Goal: Navigation & Orientation: Find specific page/section

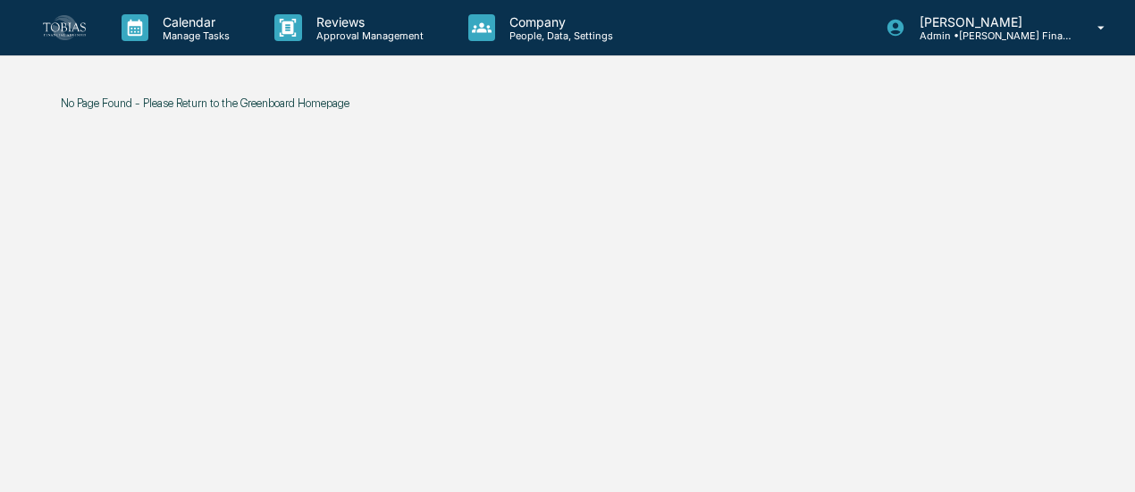
click at [508, 18] on p "Company" at bounding box center [558, 21] width 127 height 15
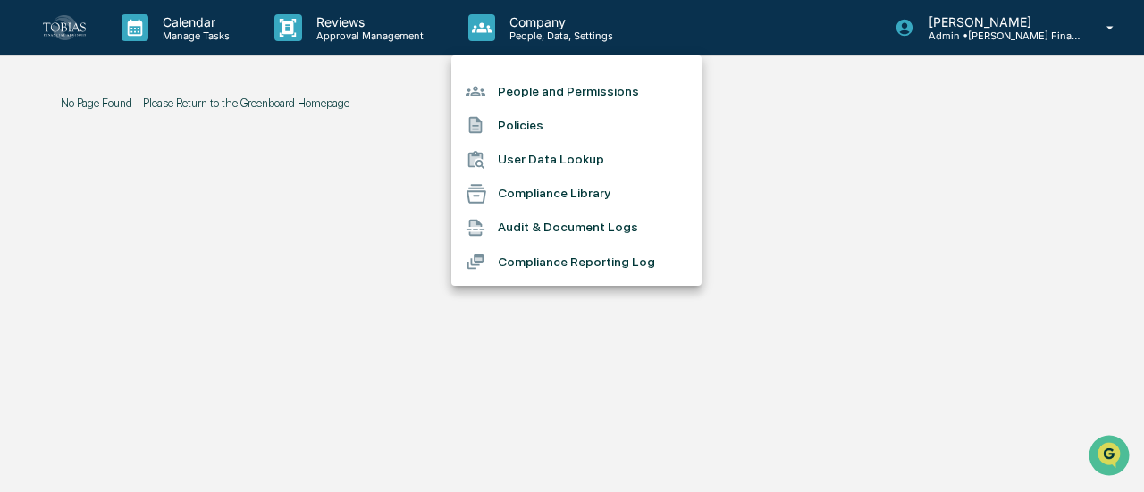
click at [553, 253] on li "Compliance Reporting Log" at bounding box center [576, 262] width 250 height 34
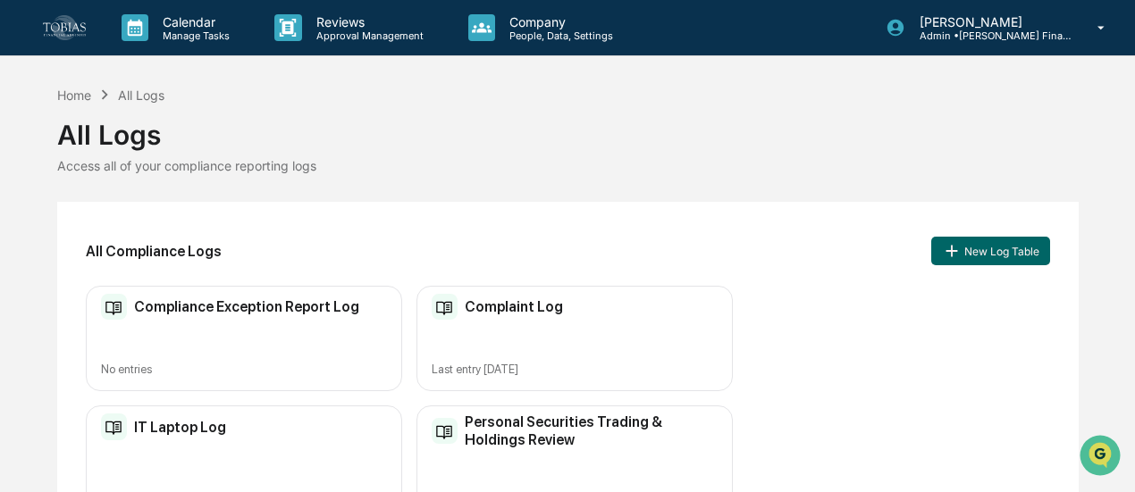
scroll to position [55, 0]
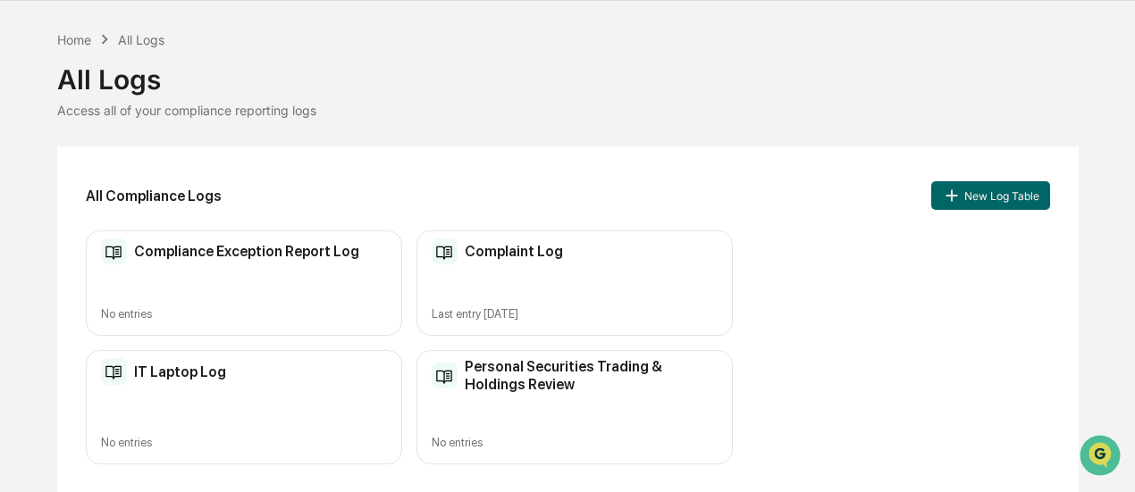
click at [522, 256] on h2 "Complaint Log" at bounding box center [514, 251] width 98 height 17
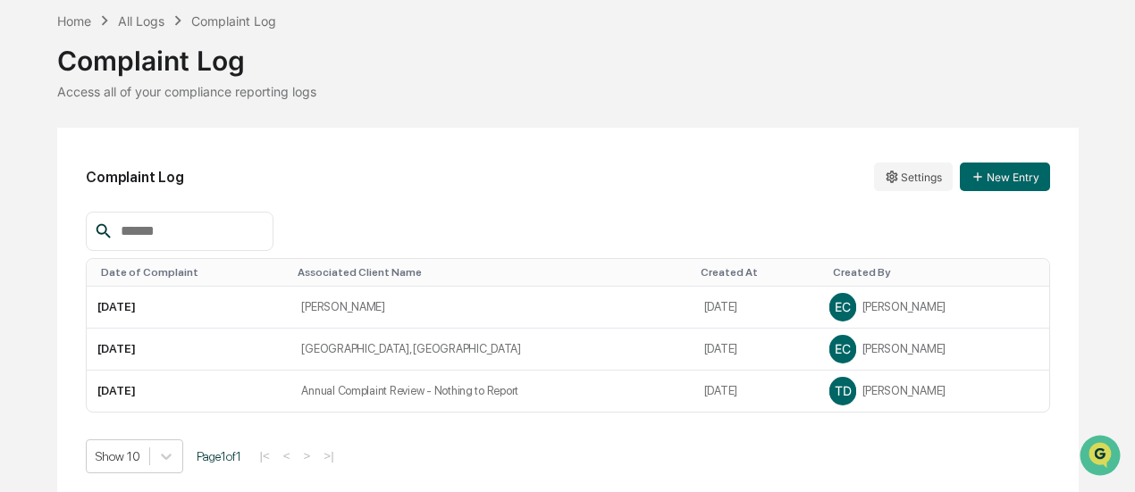
scroll to position [81, 0]
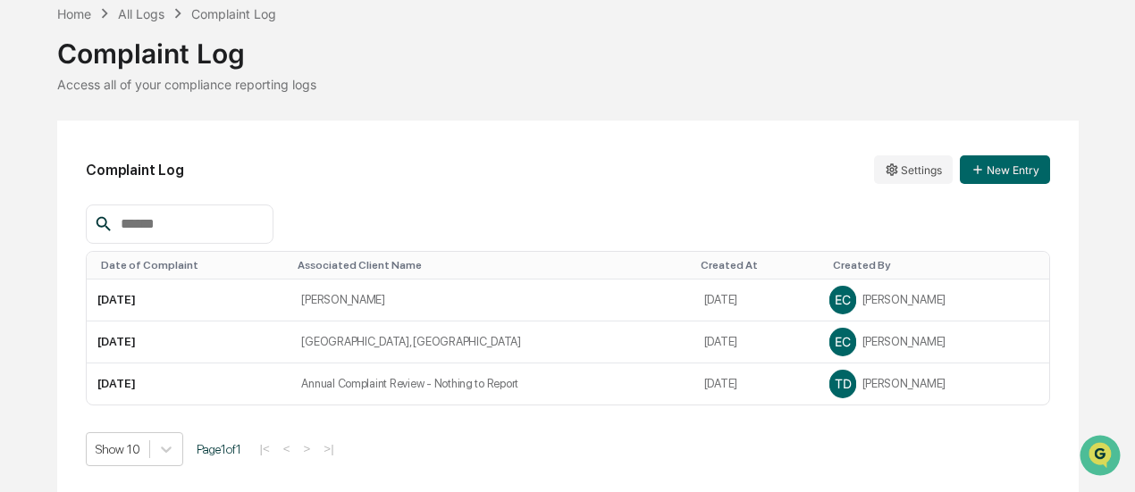
click at [323, 448] on div "|< < > >|" at bounding box center [297, 448] width 85 height 15
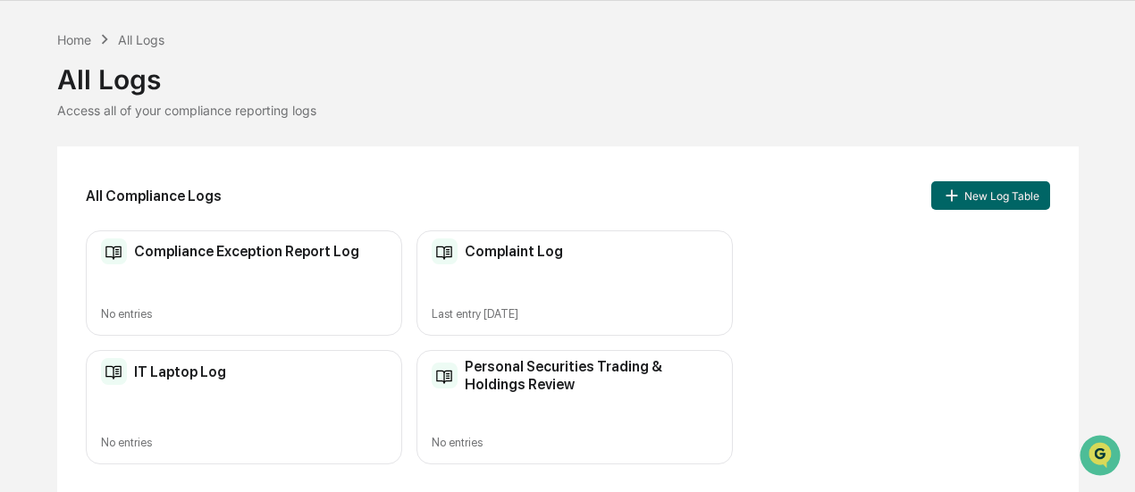
click at [509, 368] on h2 "Personal Securities Trading & Holdings Review" at bounding box center [591, 375] width 252 height 34
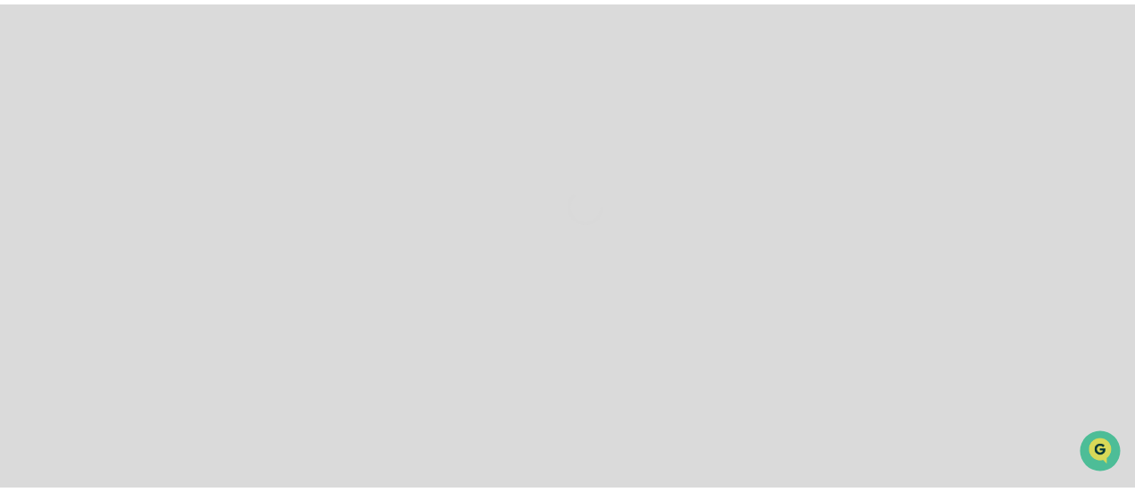
scroll to position [13, 0]
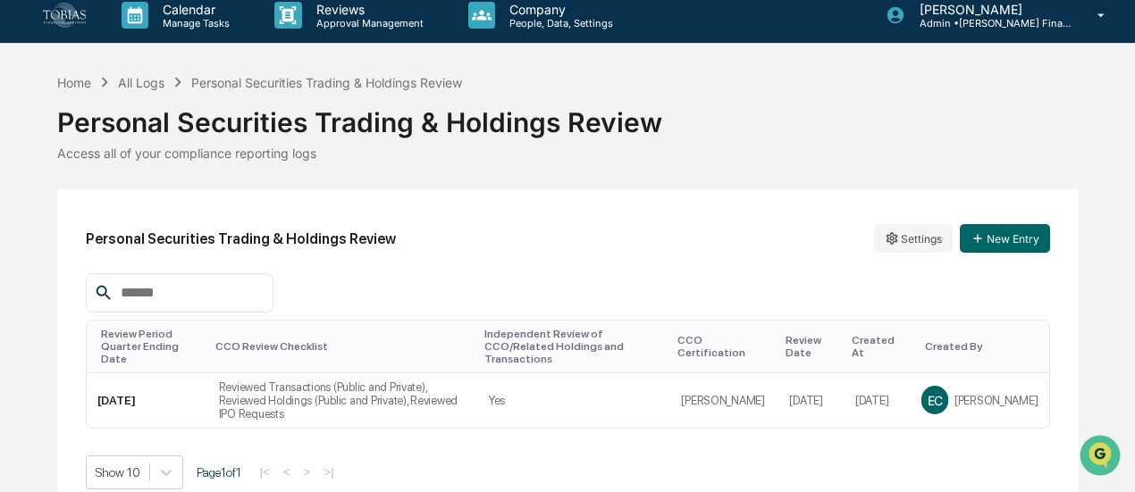
click at [561, 381] on td "Yes" at bounding box center [574, 401] width 194 height 55
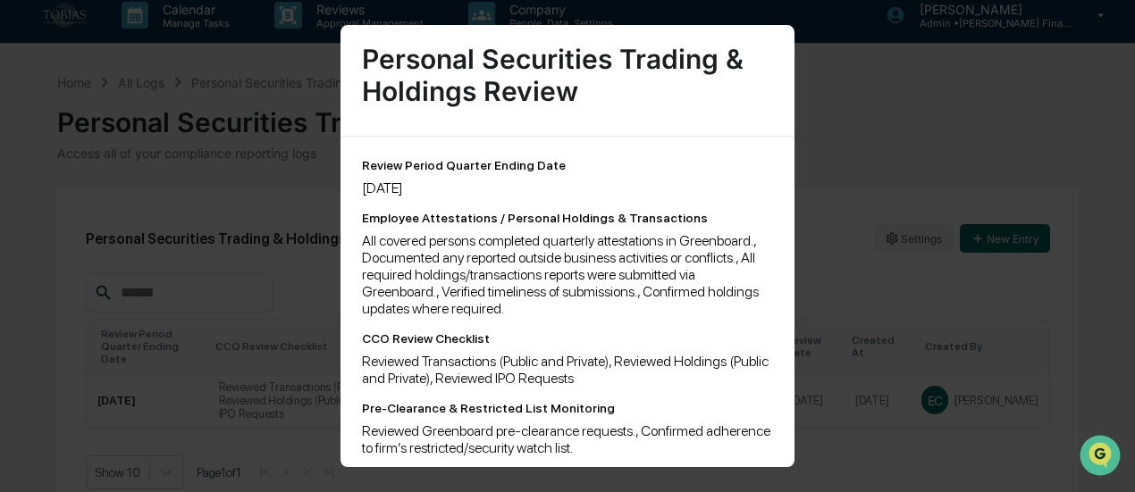
scroll to position [0, 0]
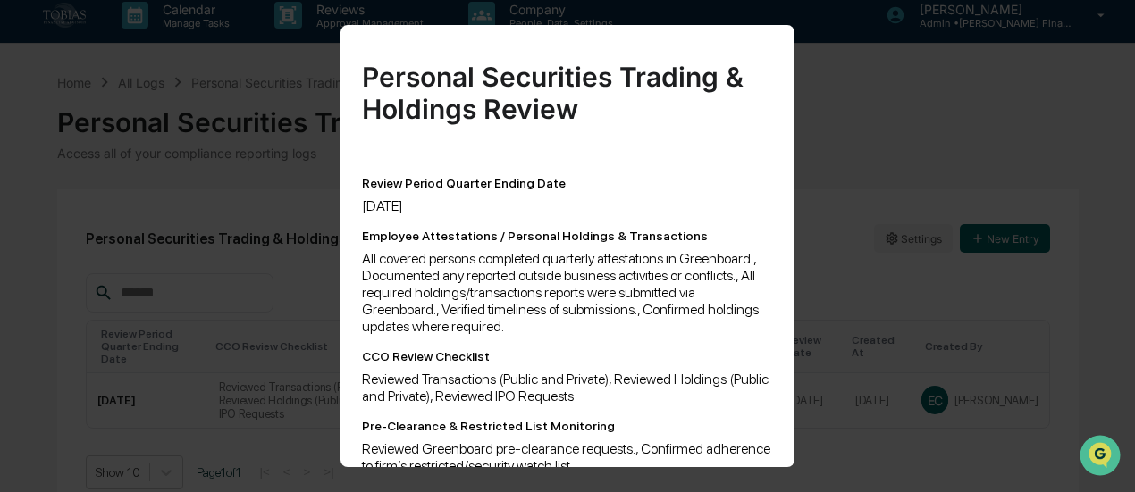
click at [845, 293] on div "**********" at bounding box center [567, 246] width 1135 height 492
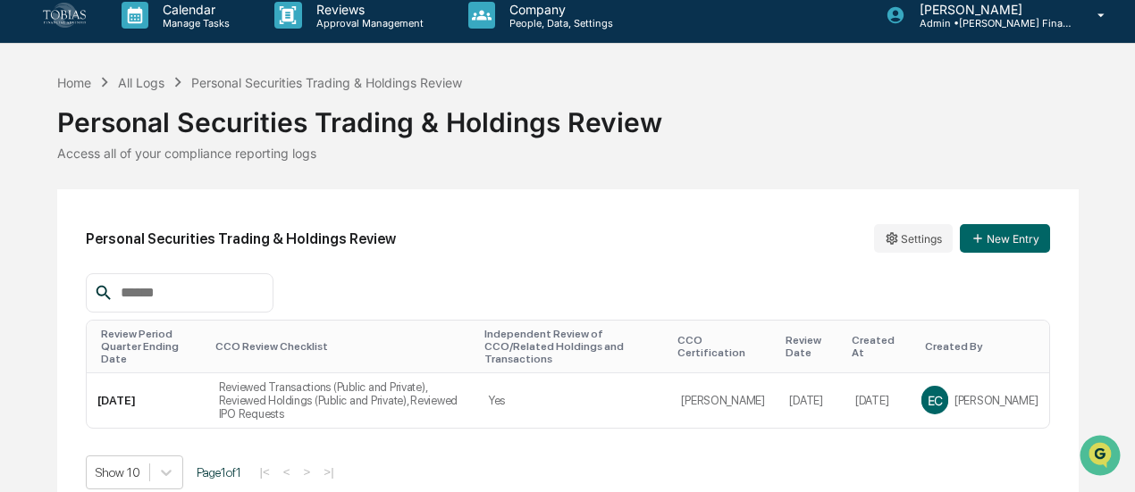
click at [511, 25] on p "People, Data, Settings" at bounding box center [558, 23] width 127 height 13
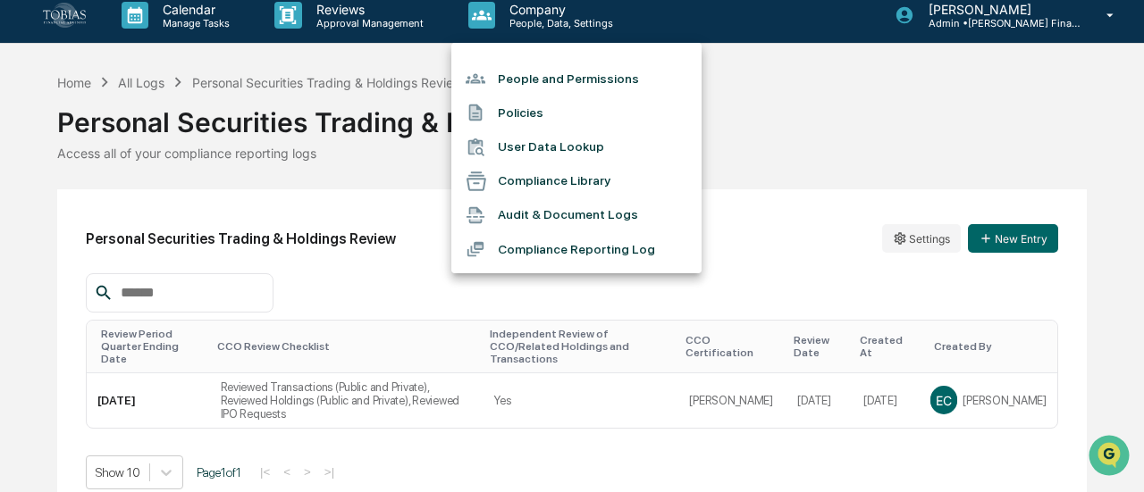
click at [385, 175] on div at bounding box center [572, 246] width 1144 height 492
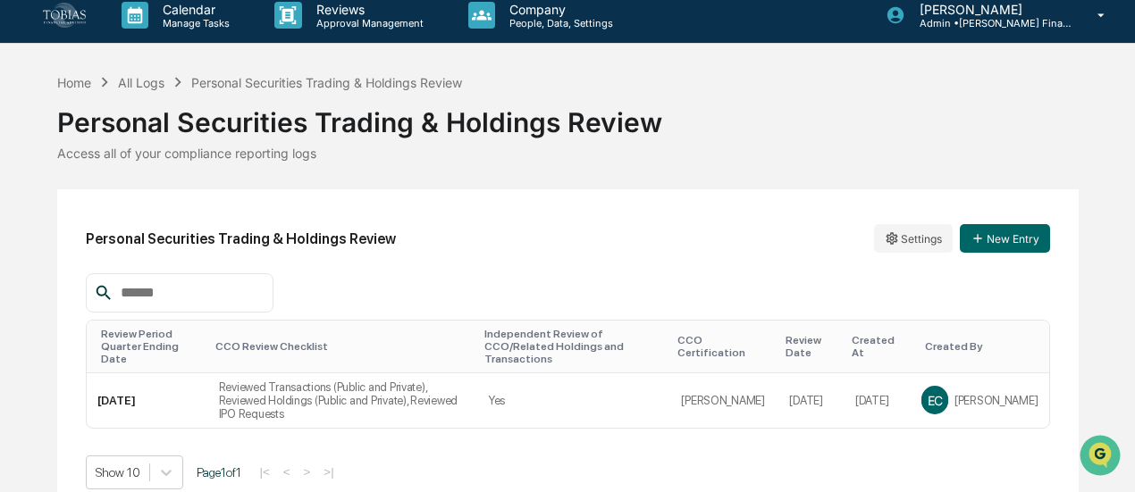
click at [336, 2] on p "Reviews" at bounding box center [367, 9] width 130 height 15
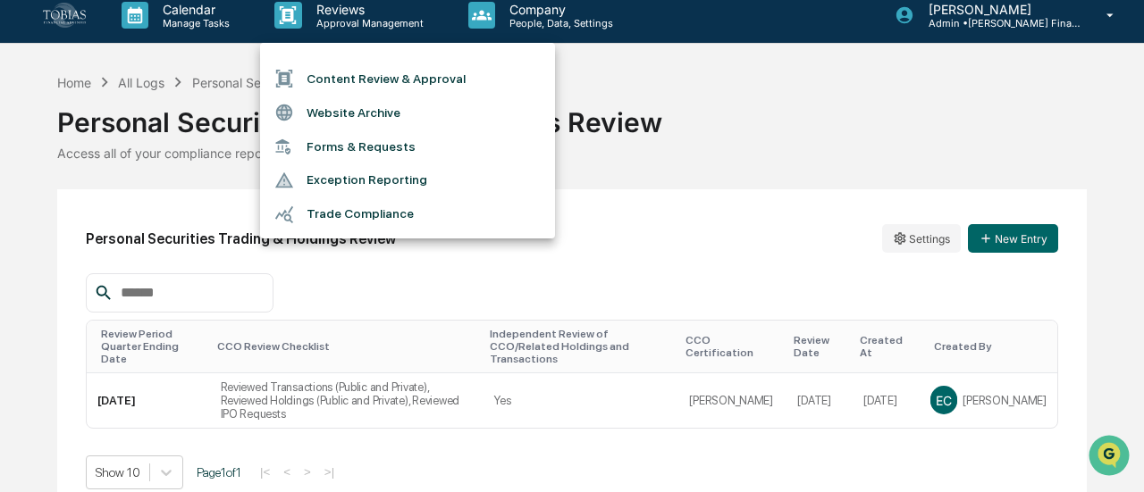
click at [357, 78] on li "Content Review & Approval" at bounding box center [407, 79] width 295 height 34
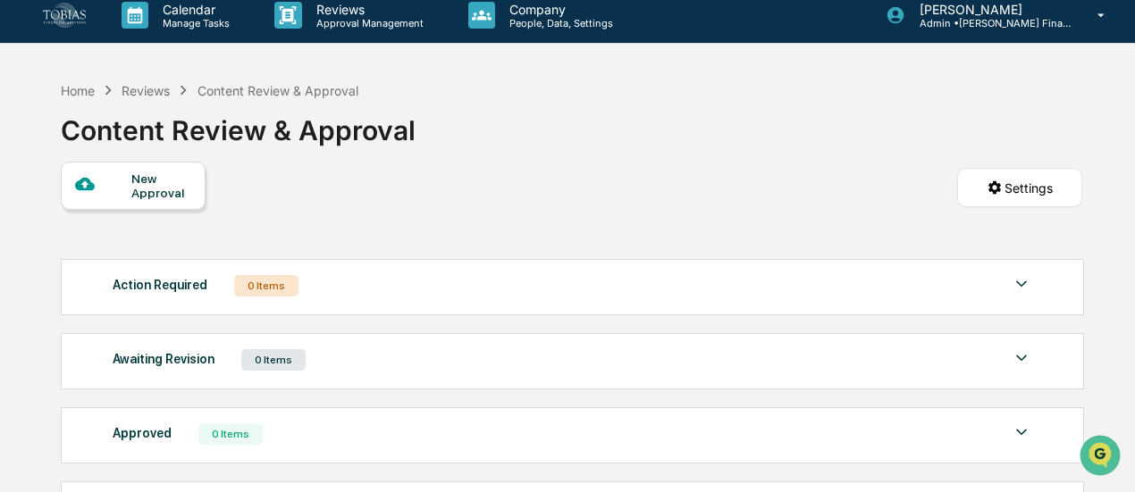
click at [351, 8] on p "Reviews" at bounding box center [367, 9] width 130 height 15
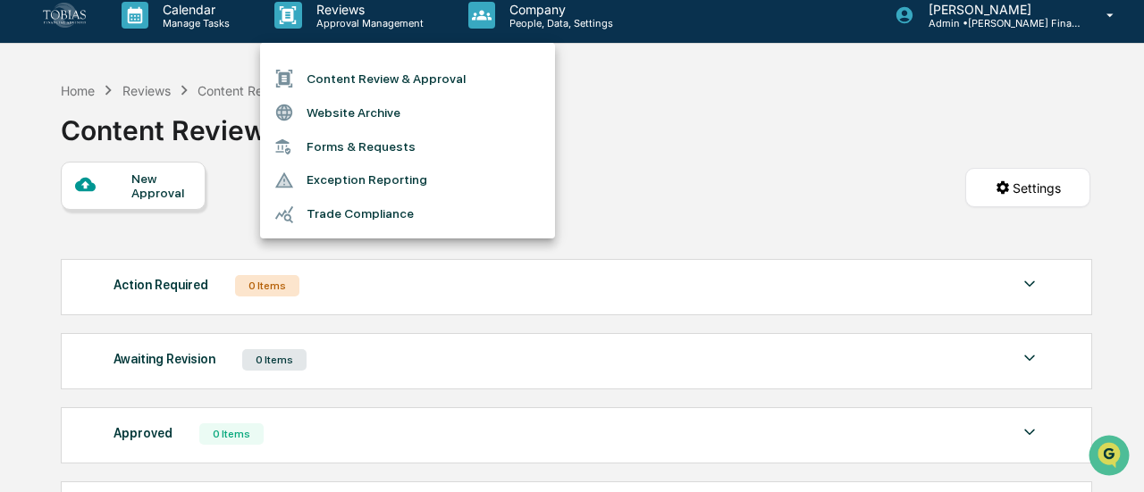
click at [922, 94] on div at bounding box center [572, 246] width 1144 height 492
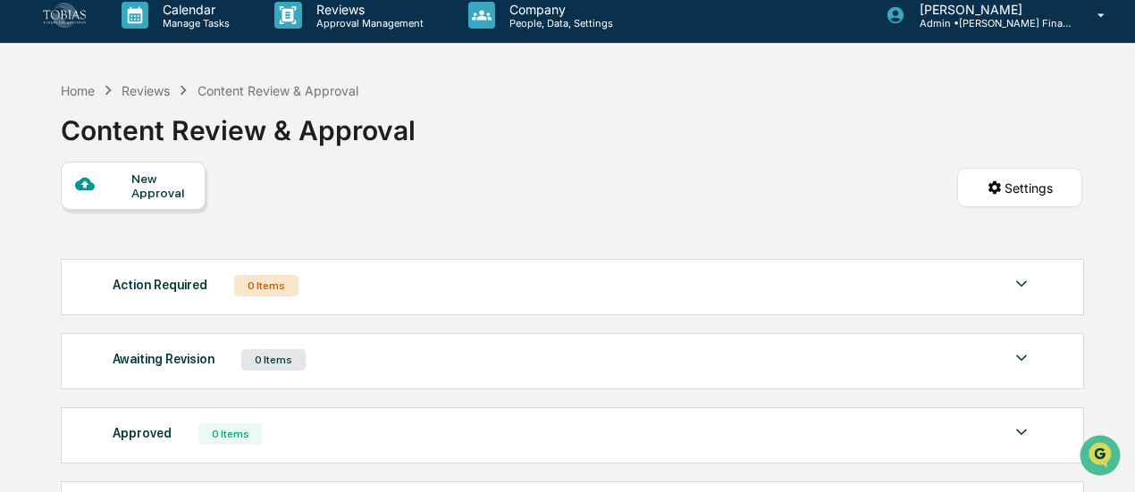
click at [987, 24] on p "Admin • [PERSON_NAME] Financial Advisors" at bounding box center [988, 23] width 166 height 13
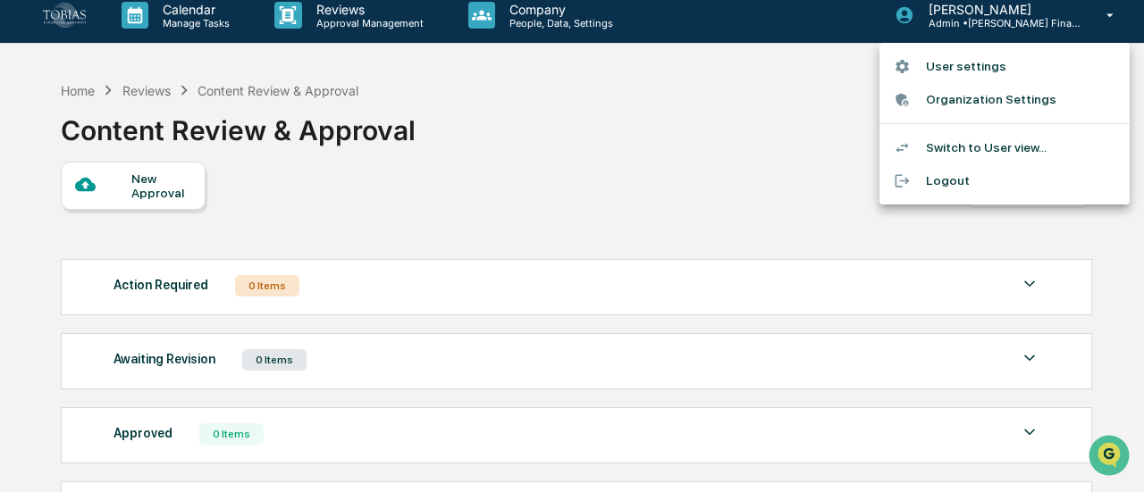
click at [956, 152] on li "Switch to User view..." at bounding box center [1004, 147] width 250 height 33
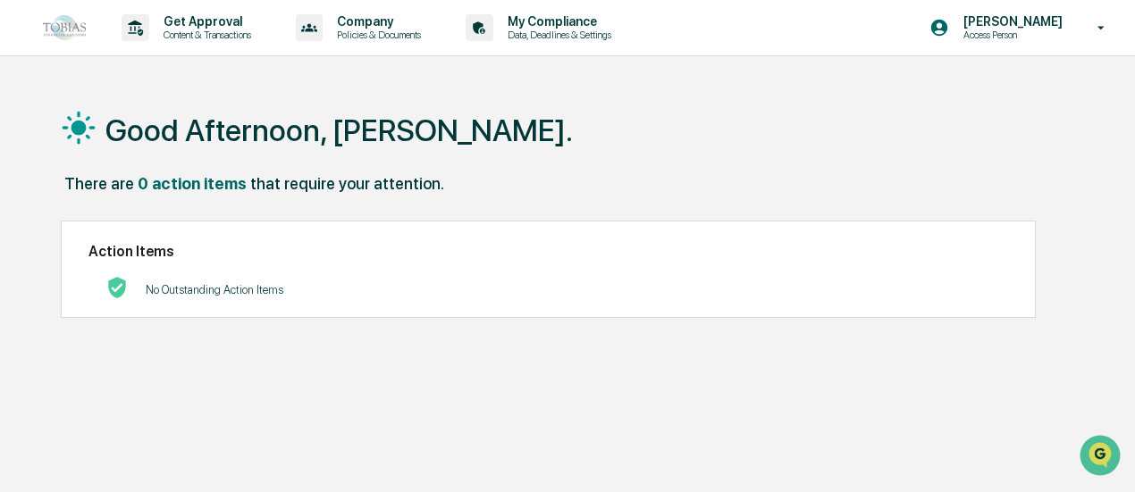
click at [149, 36] on p "Content & Transactions" at bounding box center [204, 35] width 111 height 13
